Goal: Task Accomplishment & Management: Manage account settings

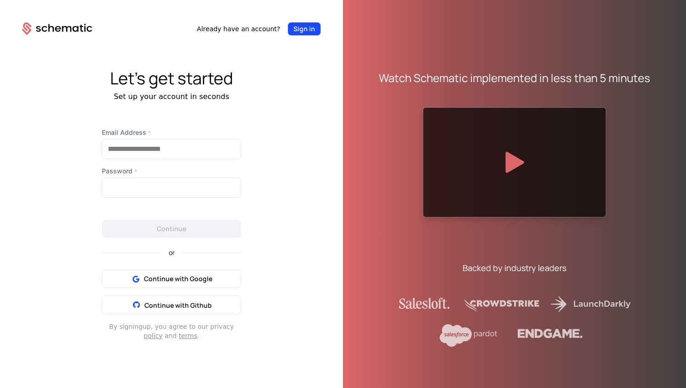
click at [307, 31] on button "Sign in" at bounding box center [303, 29] width 33 height 14
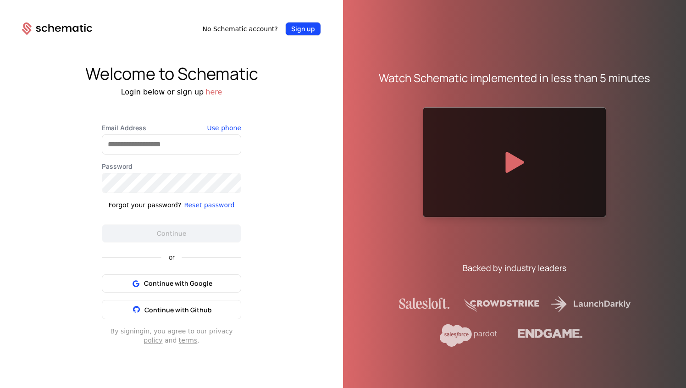
click at [298, 28] on button "Sign up" at bounding box center [303, 29] width 36 height 14
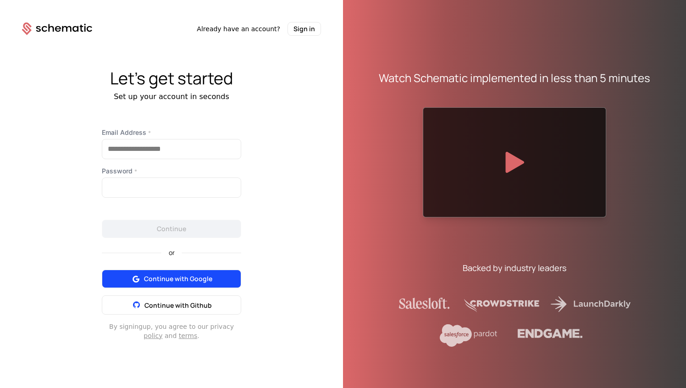
click at [191, 280] on span "Continue with Google" at bounding box center [178, 278] width 68 height 9
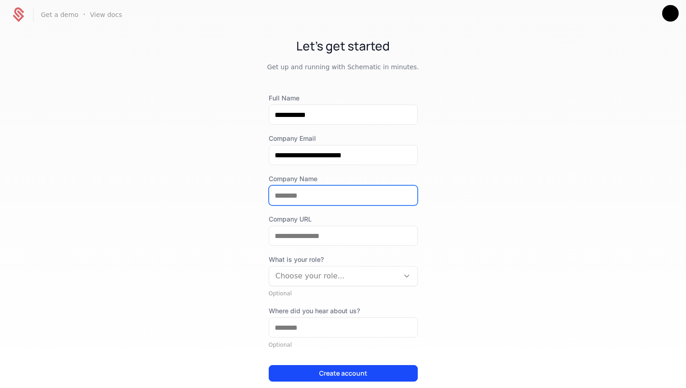
click at [329, 191] on input "Company Name" at bounding box center [343, 195] width 148 height 19
type input "*****"
click at [524, 115] on div "**********" at bounding box center [343, 207] width 686 height 357
click at [335, 278] on div at bounding box center [333, 275] width 117 height 13
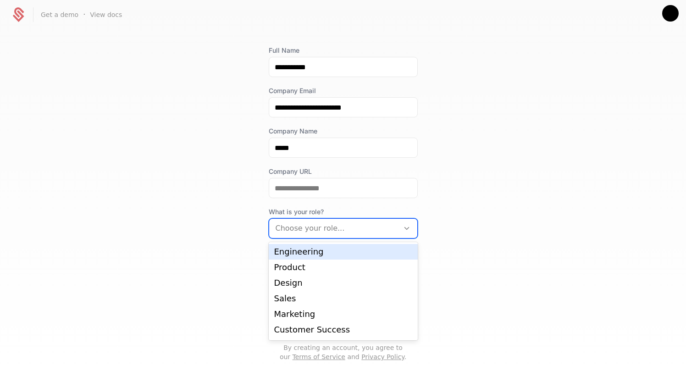
click at [305, 255] on div "Engineering" at bounding box center [343, 251] width 138 height 8
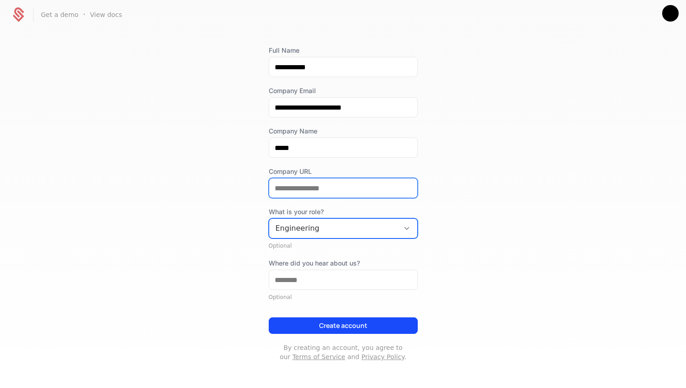
click at [324, 192] on input "Company URL" at bounding box center [343, 187] width 148 height 19
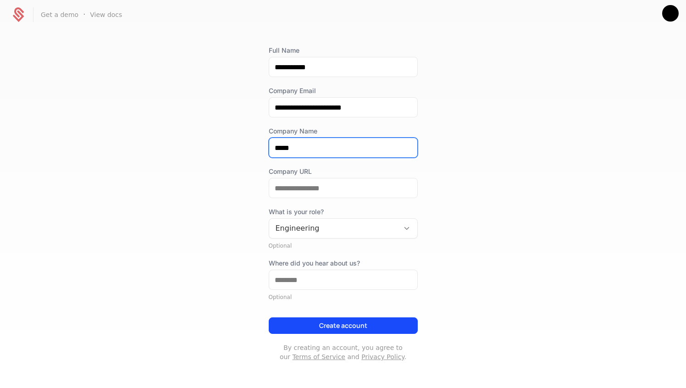
click at [318, 147] on input "*****" at bounding box center [343, 147] width 148 height 19
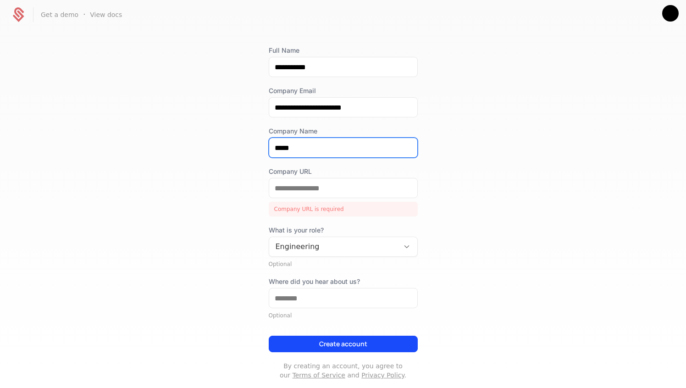
type input "*****"
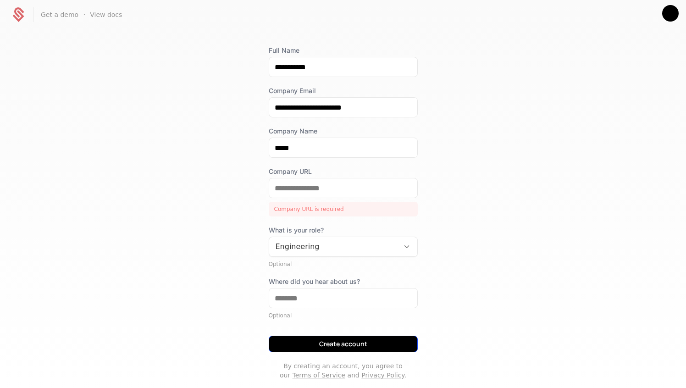
click at [328, 345] on button "Create account" at bounding box center [343, 343] width 149 height 16
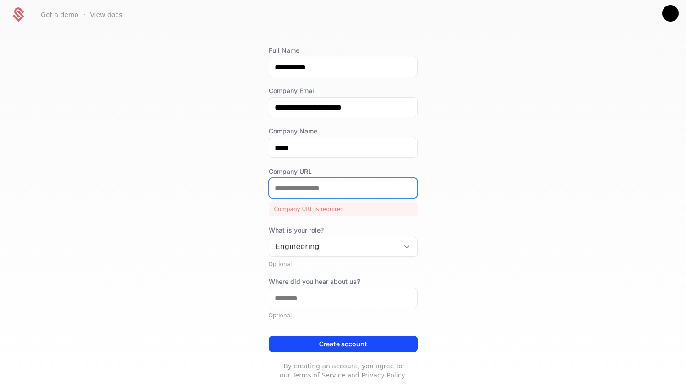
click at [324, 188] on input "Company URL" at bounding box center [343, 187] width 148 height 19
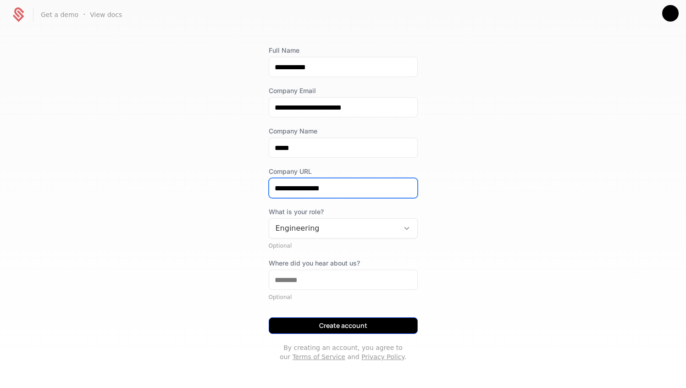
type input "**********"
click at [307, 327] on button "Create account" at bounding box center [343, 325] width 149 height 16
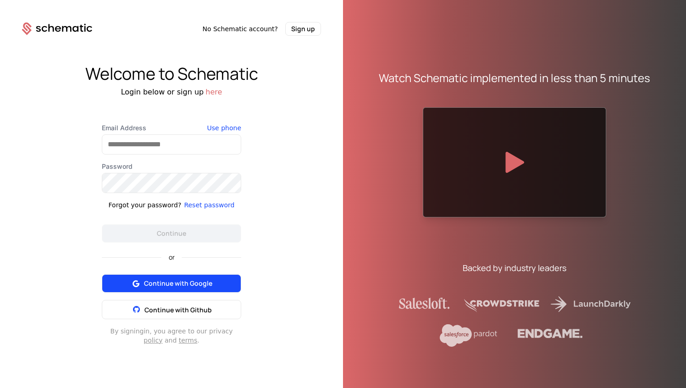
click at [185, 284] on span "Continue with Google" at bounding box center [178, 283] width 68 height 9
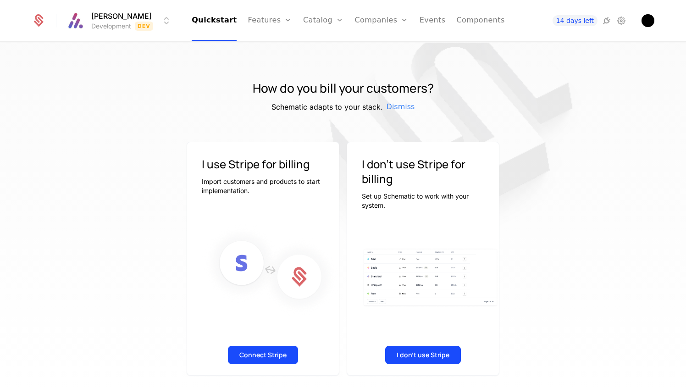
click at [563, 158] on div "I use Stripe for billing Import customers and products to start implementation.…" at bounding box center [343, 259] width 596 height 234
click at [556, 139] on img at bounding box center [453, 133] width 458 height 458
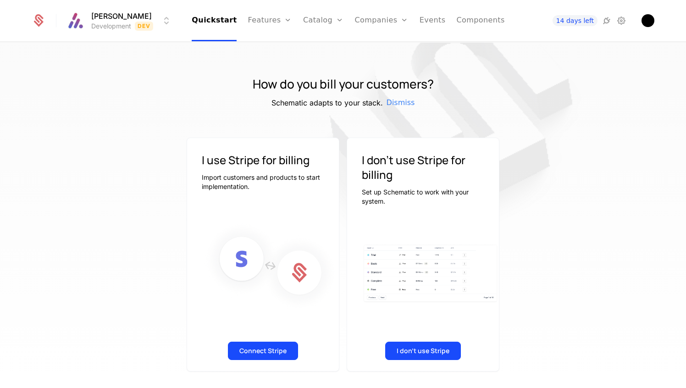
click at [463, 50] on img at bounding box center [453, 129] width 458 height 458
click at [655, 16] on div "Aline Development Dev Quickstart Features Features Flags Catalog Plans Add Ons …" at bounding box center [343, 20] width 644 height 41
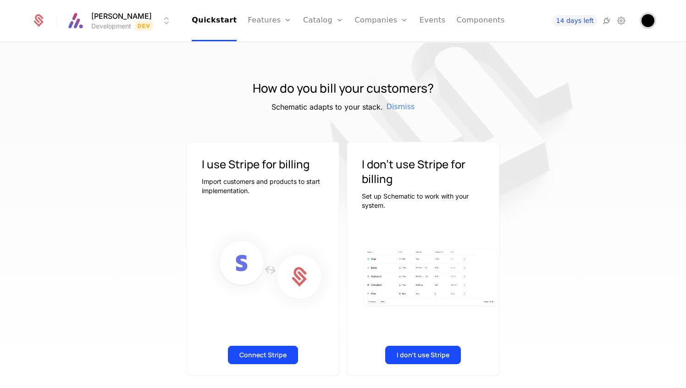
click at [647, 22] on img "Open user button" at bounding box center [647, 20] width 13 height 13
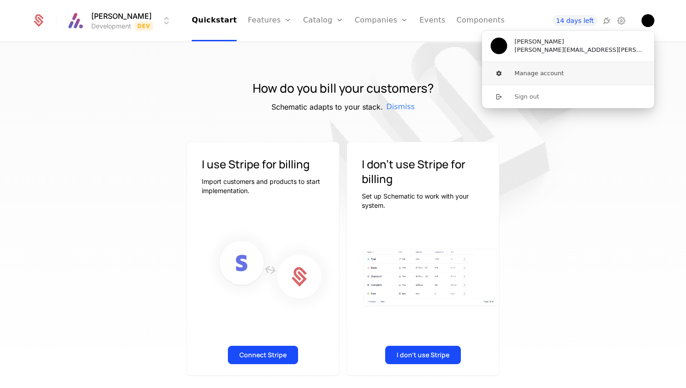
click at [551, 73] on button "Manage account" at bounding box center [567, 73] width 173 height 23
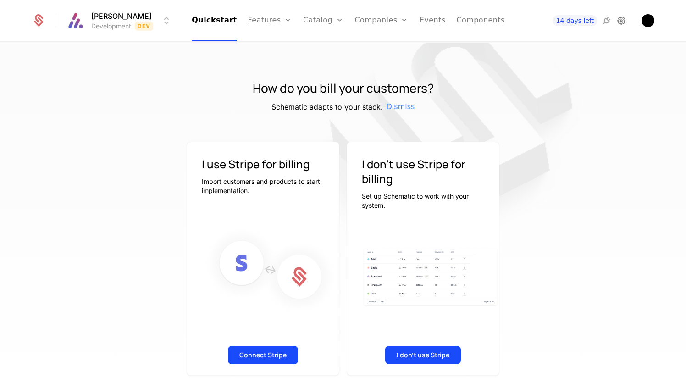
click at [624, 22] on icon at bounding box center [620, 20] width 11 height 11
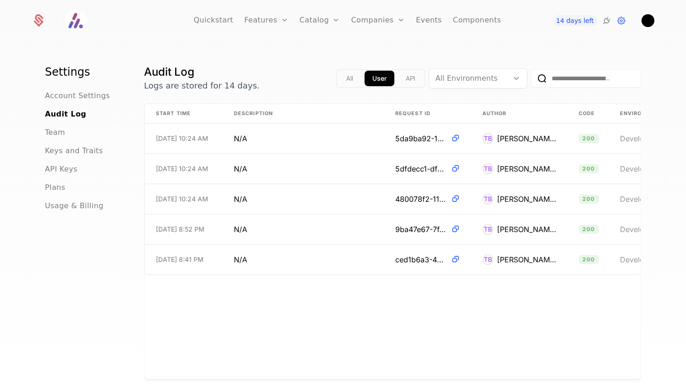
click at [206, 302] on div "Start Time Description Request ID Author Code Environment URL [DATE] 10:24 AM N…" at bounding box center [392, 241] width 496 height 275
click at [64, 133] on span "Team" at bounding box center [55, 132] width 20 height 11
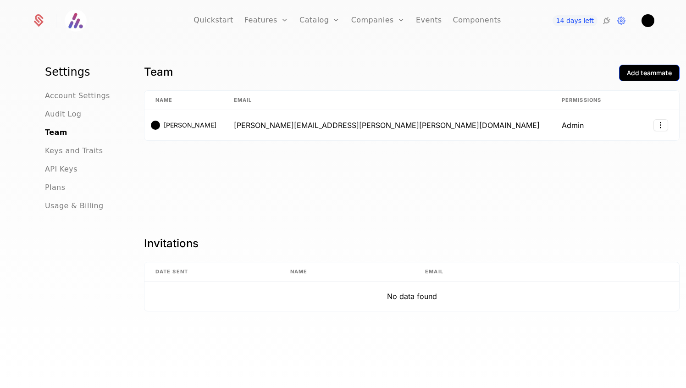
click at [626, 74] on div "Add teammate" at bounding box center [648, 72] width 45 height 9
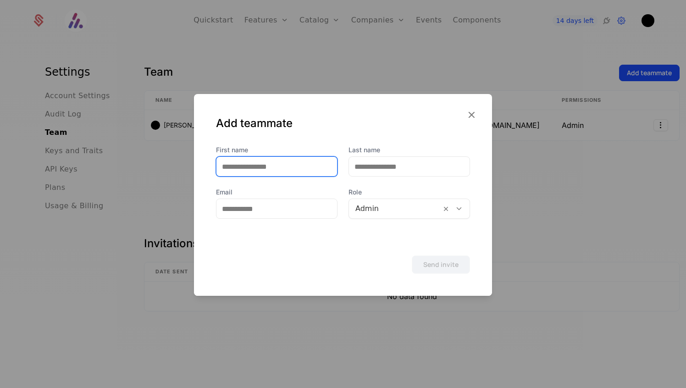
click at [294, 165] on input "First name" at bounding box center [276, 166] width 121 height 19
type input "*****"
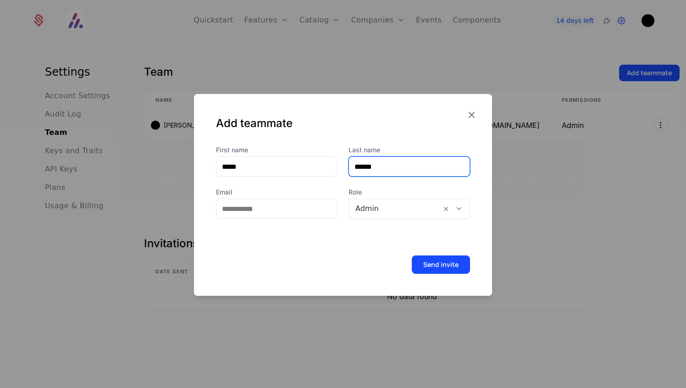
type input "******"
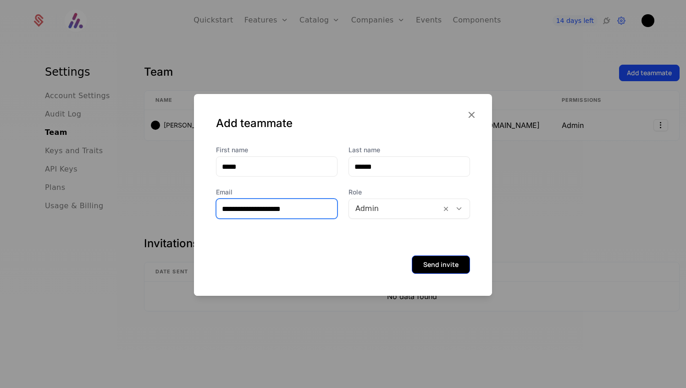
type input "**********"
click at [450, 265] on button "Send invite" at bounding box center [441, 264] width 58 height 18
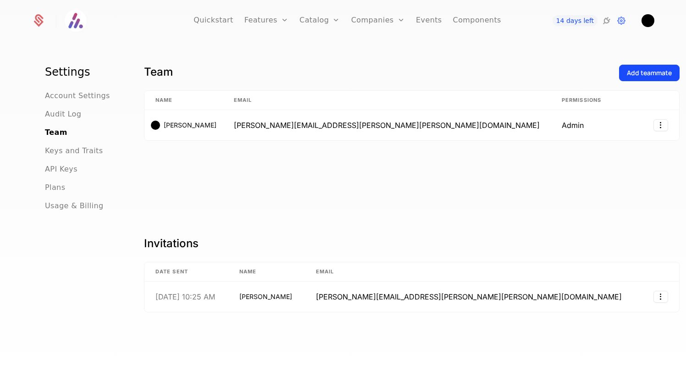
click at [501, 193] on div "Team Add teammate Name Email Permissions [PERSON_NAME] [PERSON_NAME][EMAIL_ADDR…" at bounding box center [411, 143] width 535 height 157
click at [60, 152] on span "Keys and Traits" at bounding box center [74, 150] width 58 height 11
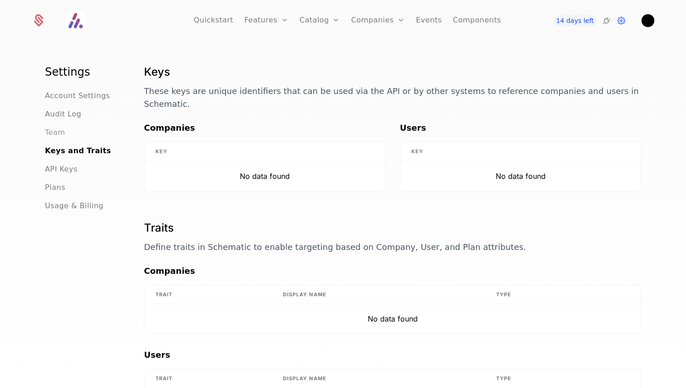
click at [63, 132] on span "Team" at bounding box center [55, 132] width 20 height 11
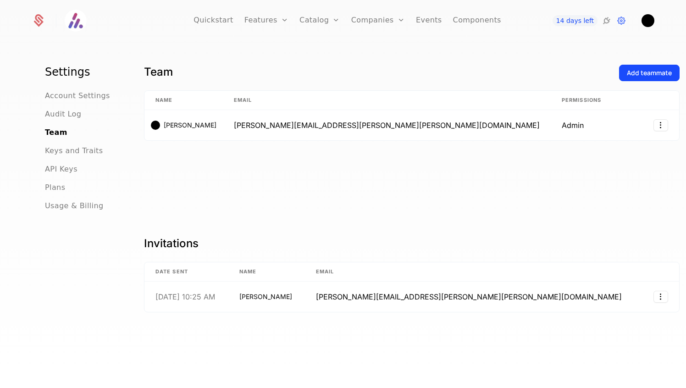
click at [67, 108] on ul "Account Settings Audit Log Team Keys and Traits API Keys Plans Usage & Billing" at bounding box center [83, 150] width 77 height 121
click at [75, 93] on span "Account Settings" at bounding box center [77, 95] width 65 height 11
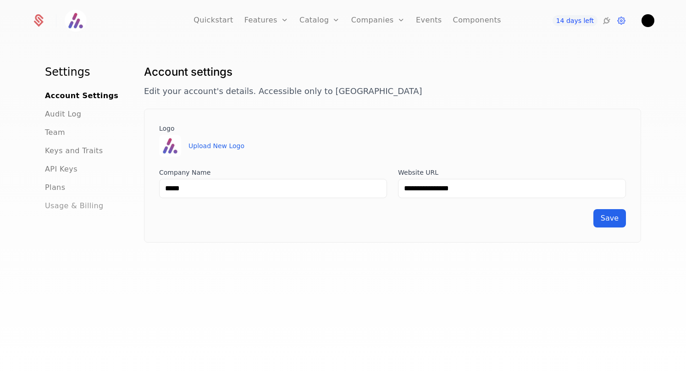
click at [56, 201] on span "Usage & Billing" at bounding box center [74, 205] width 59 height 11
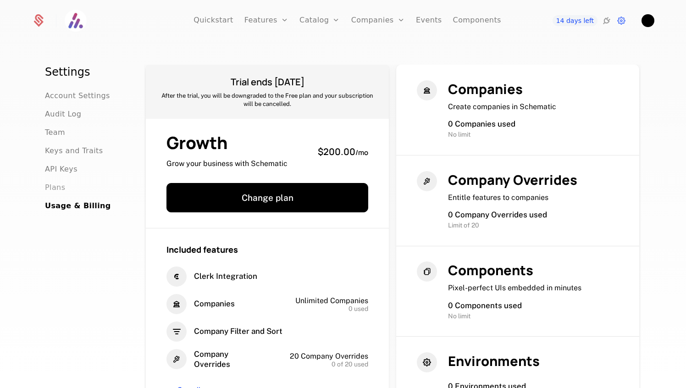
click at [56, 182] on span "Plans" at bounding box center [55, 187] width 20 height 11
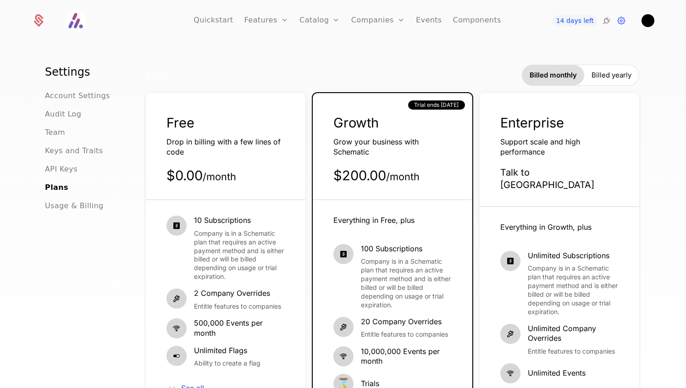
click at [381, 50] on div "Settings Account Settings Audit Log Team Keys and Traits API Keys Plans Usage &…" at bounding box center [343, 218] width 686 height 351
click at [651, 18] on img "Open user button" at bounding box center [647, 20] width 13 height 13
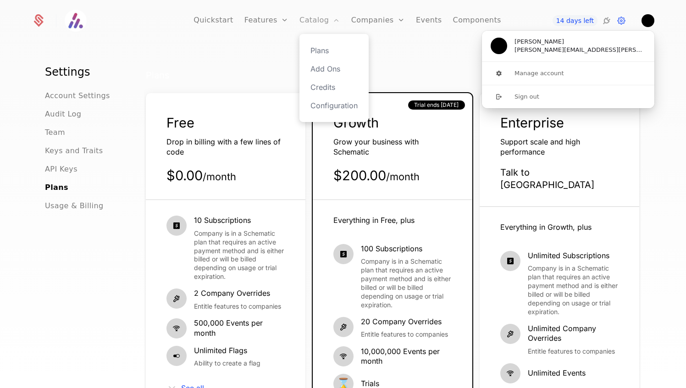
click at [335, 13] on link "Catalog" at bounding box center [319, 20] width 41 height 41
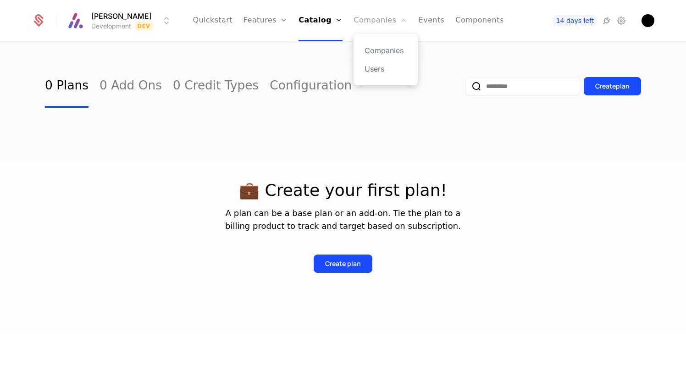
click at [381, 25] on link "Companies" at bounding box center [380, 20] width 54 height 41
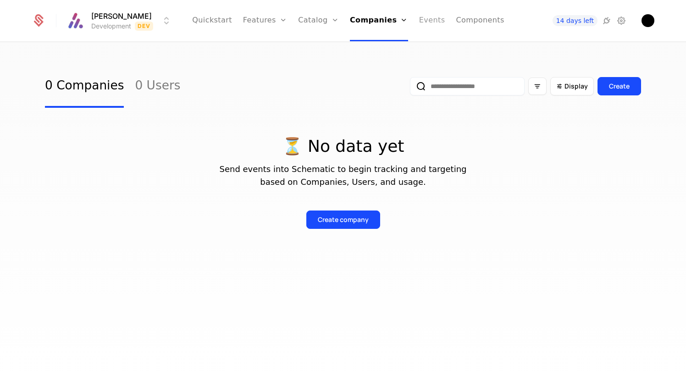
click at [423, 20] on link "Events" at bounding box center [432, 20] width 26 height 41
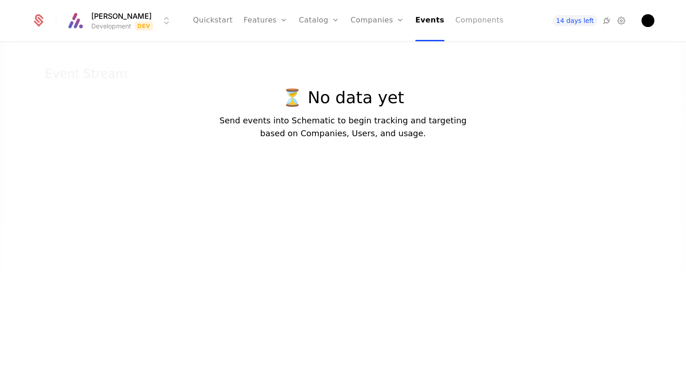
click at [478, 18] on link "Components" at bounding box center [479, 20] width 48 height 41
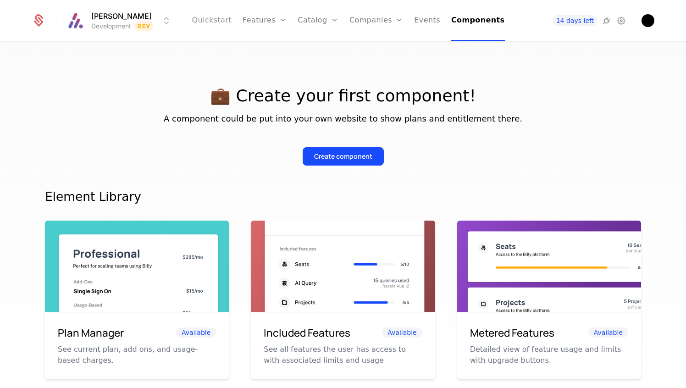
click at [218, 18] on link "Quickstart" at bounding box center [212, 20] width 40 height 41
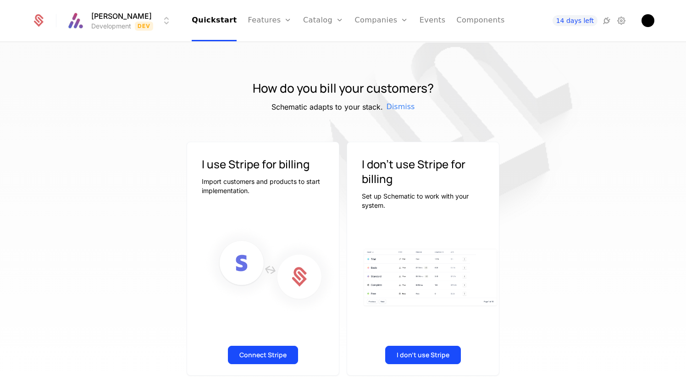
scroll to position [4, 0]
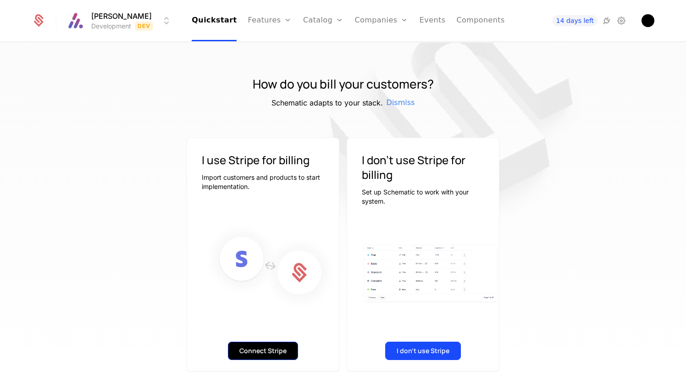
click at [252, 350] on button "Connect Stripe" at bounding box center [263, 350] width 70 height 18
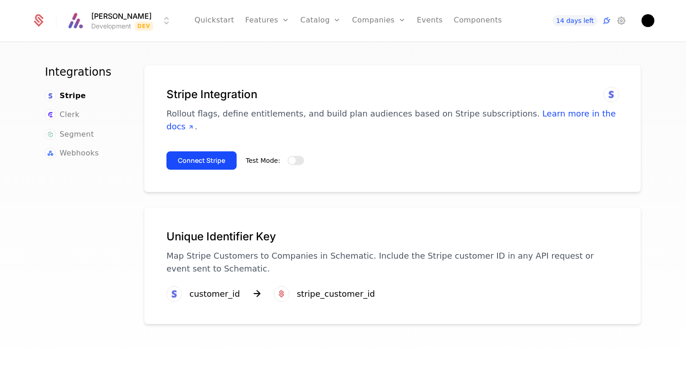
click at [293, 157] on span "button" at bounding box center [291, 160] width 7 height 7
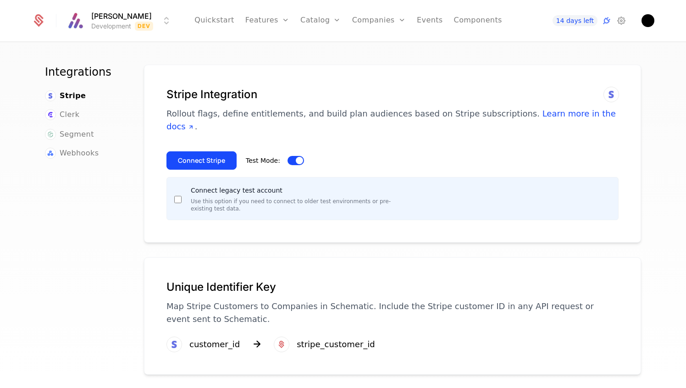
click at [292, 156] on button "Test Mode:" at bounding box center [295, 160] width 16 height 9
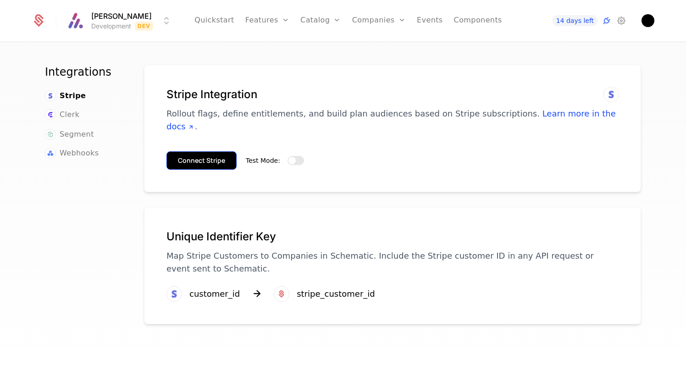
click at [225, 151] on button "Connect Stripe" at bounding box center [201, 160] width 70 height 18
